Goal: Task Accomplishment & Management: Use online tool/utility

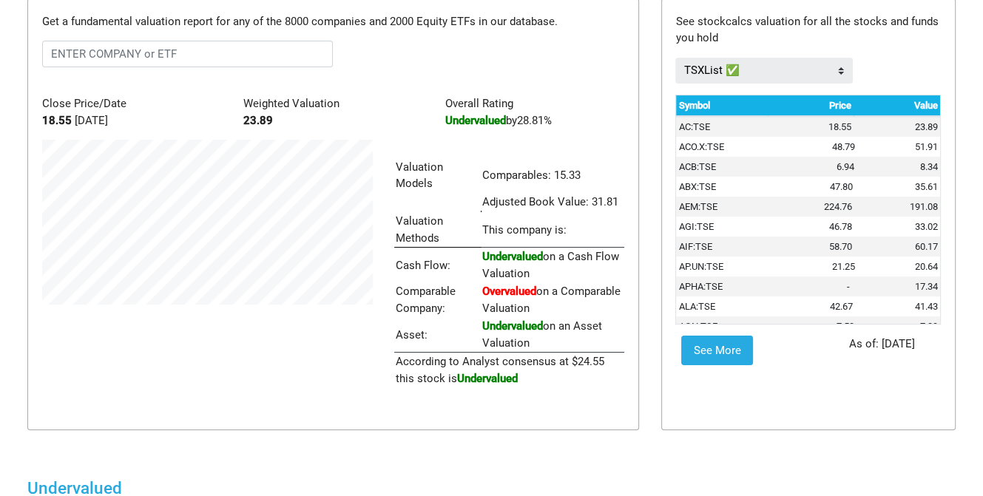
scroll to position [248, 352]
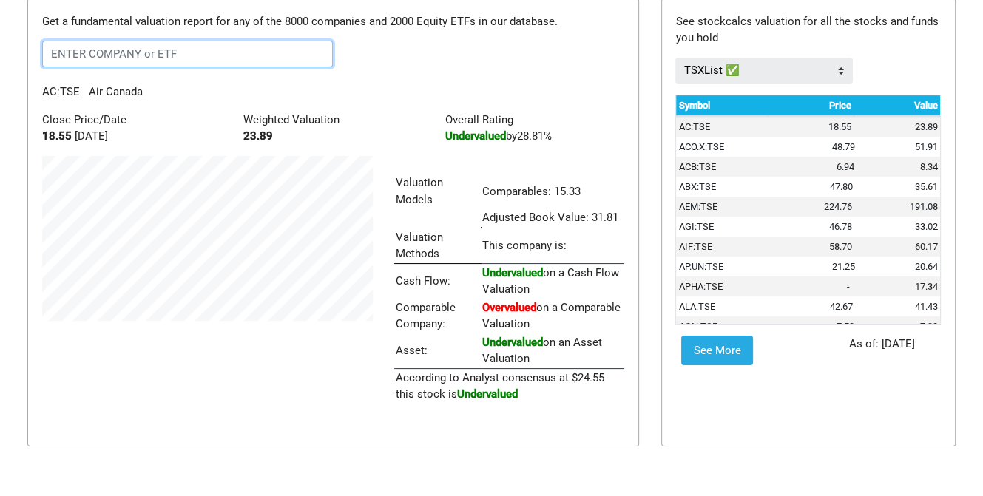
click at [245, 53] on input "text" at bounding box center [187, 54] width 291 height 27
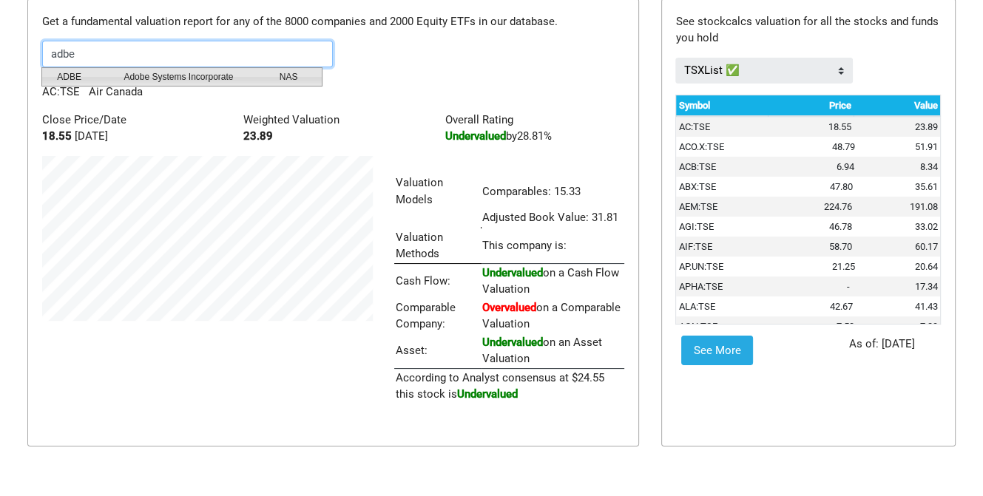
click at [211, 79] on span "Adobe Systems Incorporate" at bounding box center [189, 76] width 155 height 13
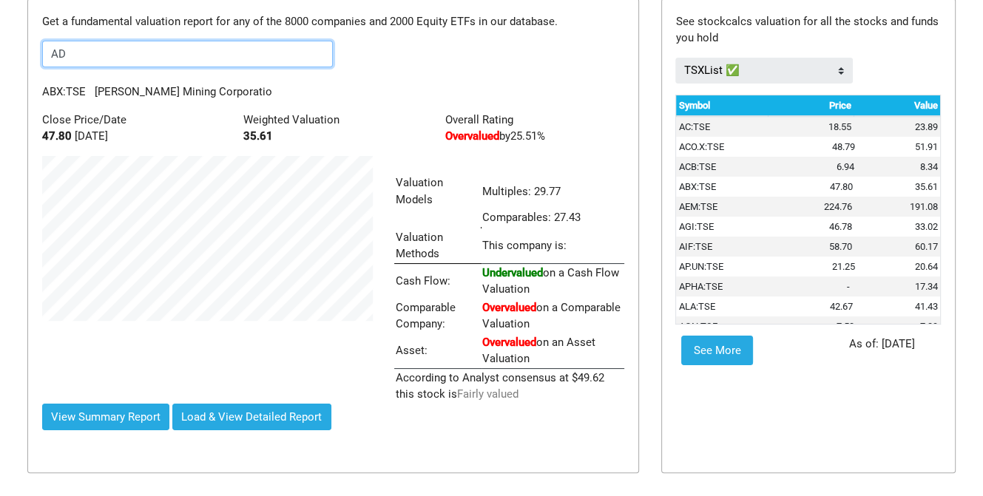
type input "A"
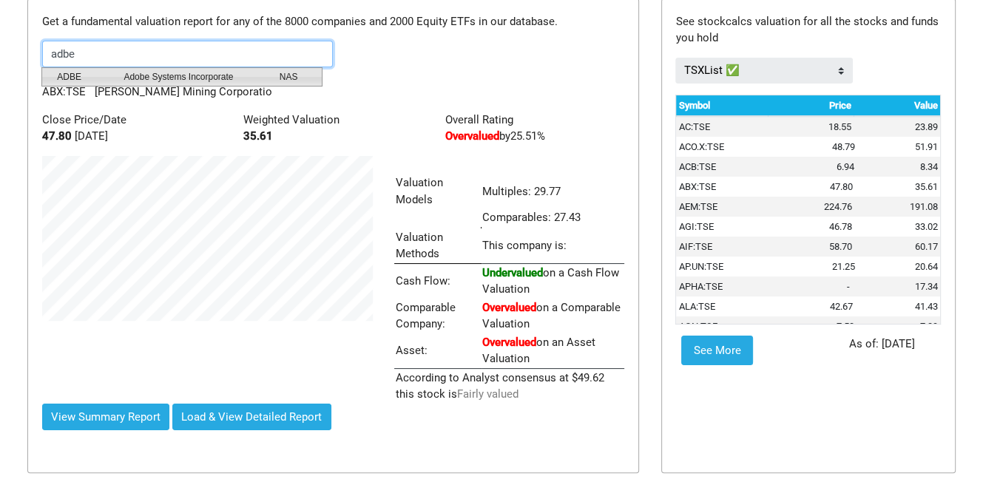
click at [204, 77] on span "Adobe Systems Incorporate" at bounding box center [189, 76] width 155 height 13
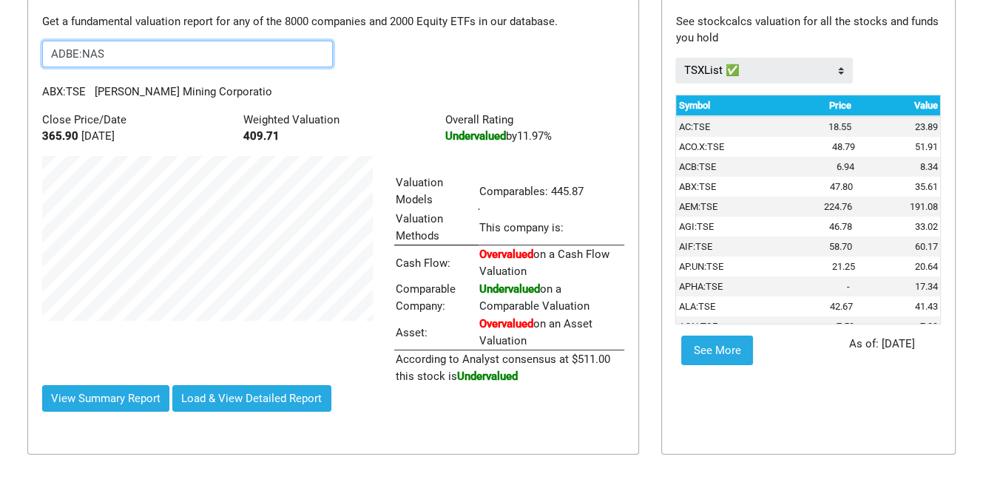
scroll to position [229, 352]
type input "A"
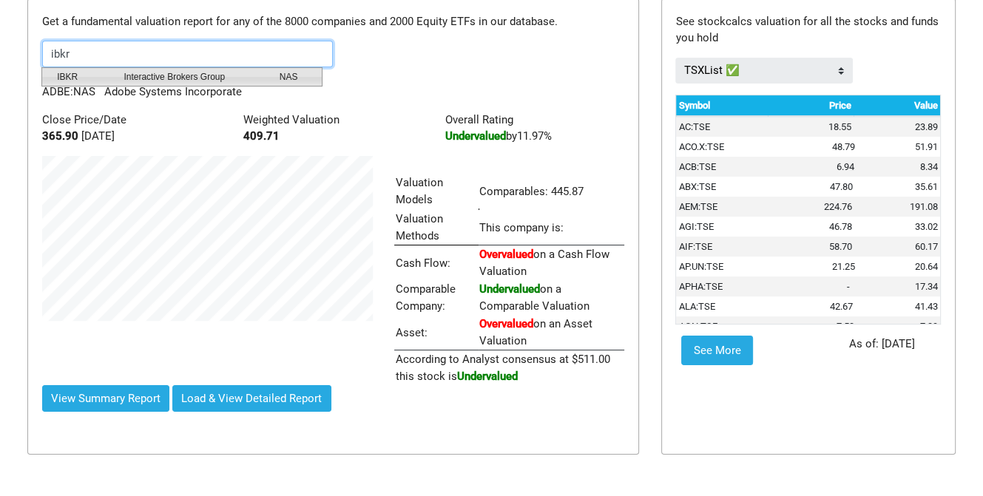
click at [203, 76] on span "Interactive Brokers Group" at bounding box center [189, 76] width 155 height 13
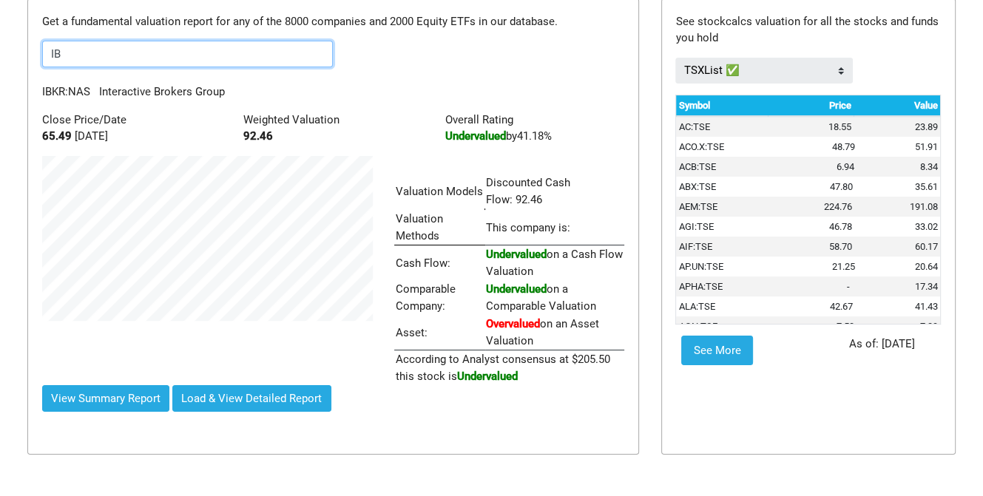
type input "I"
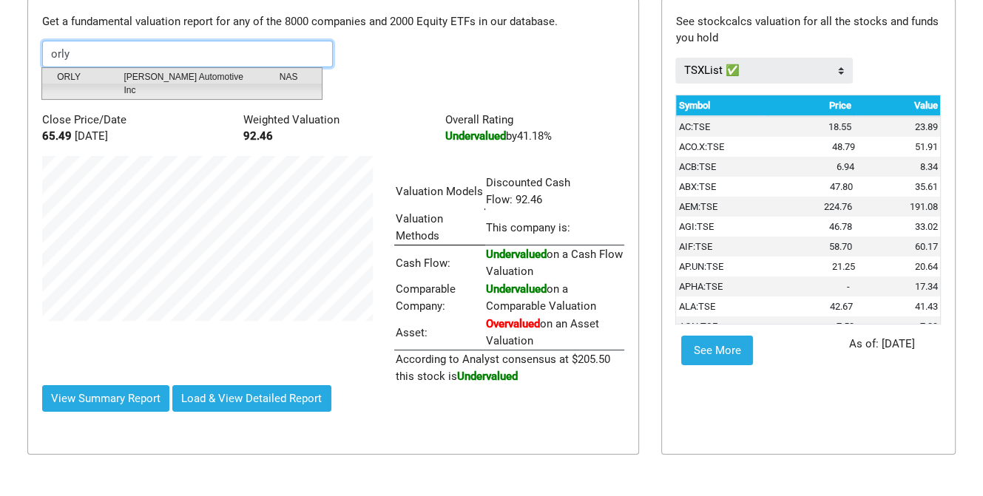
click at [95, 76] on span "ORLY" at bounding box center [79, 83] width 67 height 27
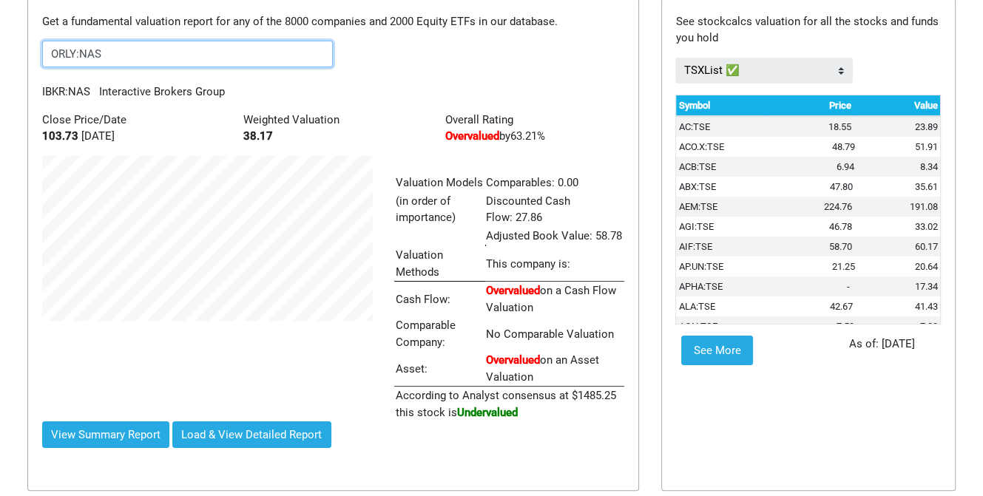
scroll to position [266, 352]
type input "ORLY:NAS"
